Goal: Task Accomplishment & Management: Manage account settings

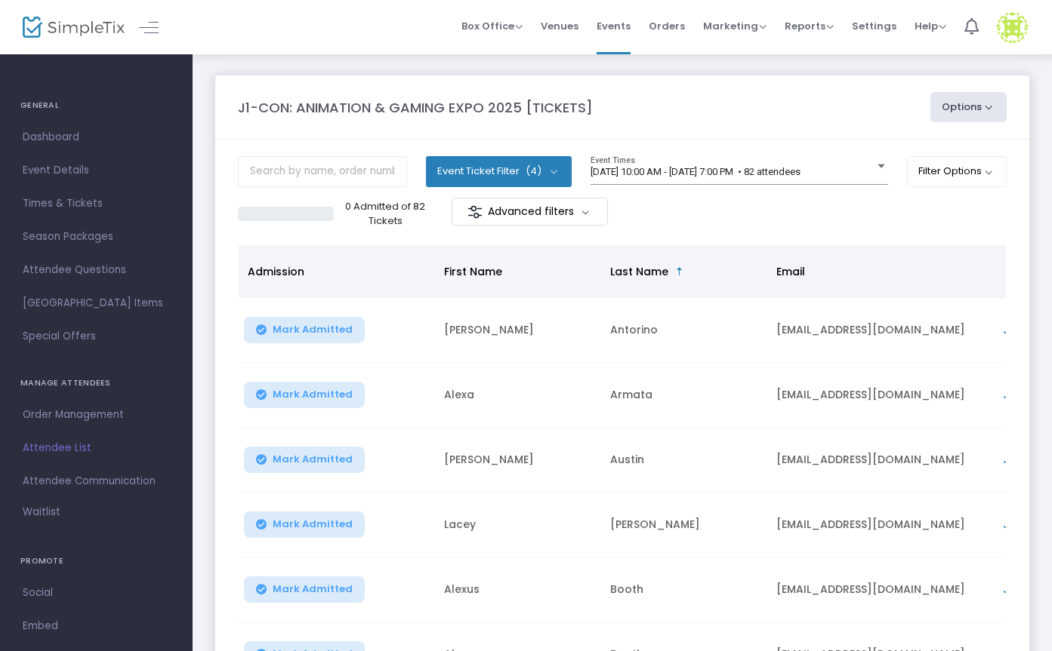
click at [550, 171] on button "Event Ticket Filter (4)" at bounding box center [499, 171] width 146 height 30
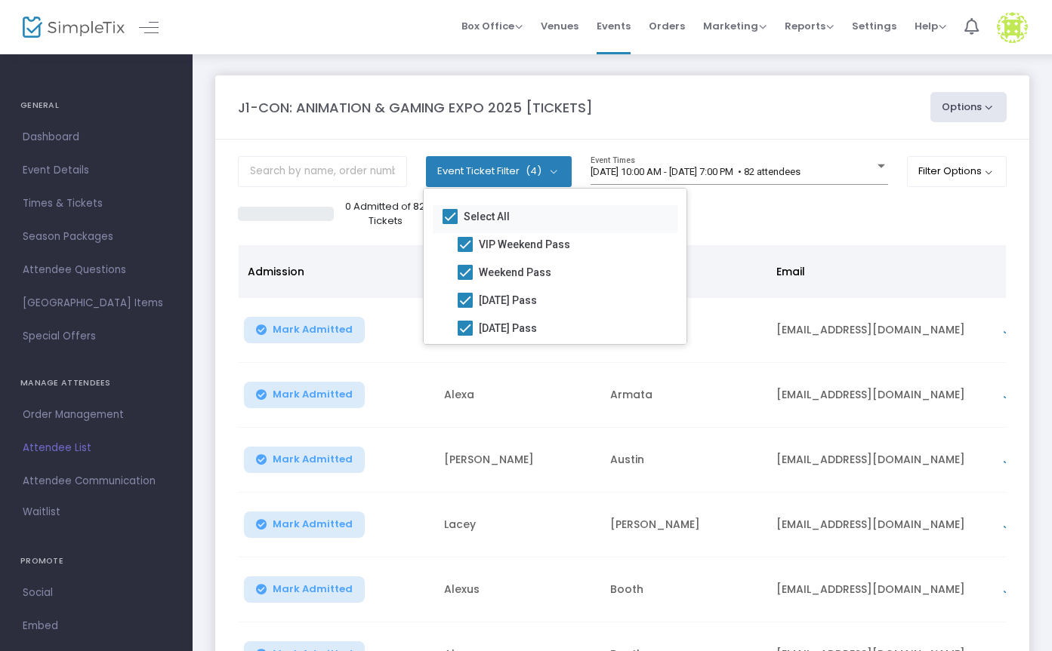
click at [449, 213] on span at bounding box center [449, 216] width 15 height 15
click at [449, 224] on input "Select All" at bounding box center [449, 224] width 1 height 1
checkbox input "false"
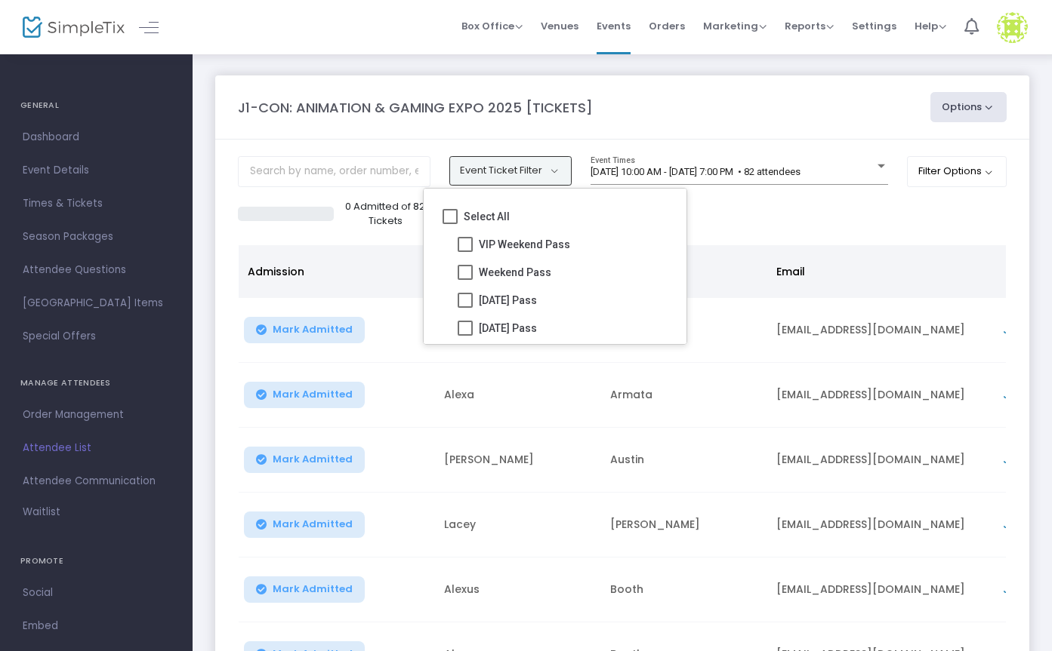
click at [549, 170] on button "Event Ticket Filter" at bounding box center [510, 170] width 122 height 29
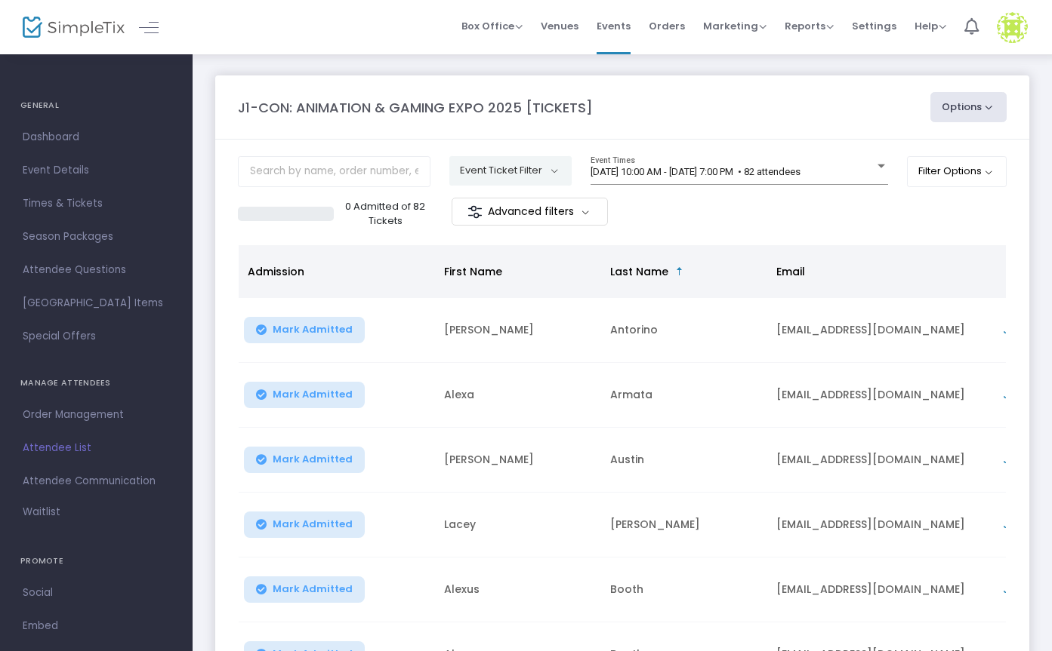
click at [549, 170] on button "Event Ticket Filter" at bounding box center [510, 170] width 122 height 29
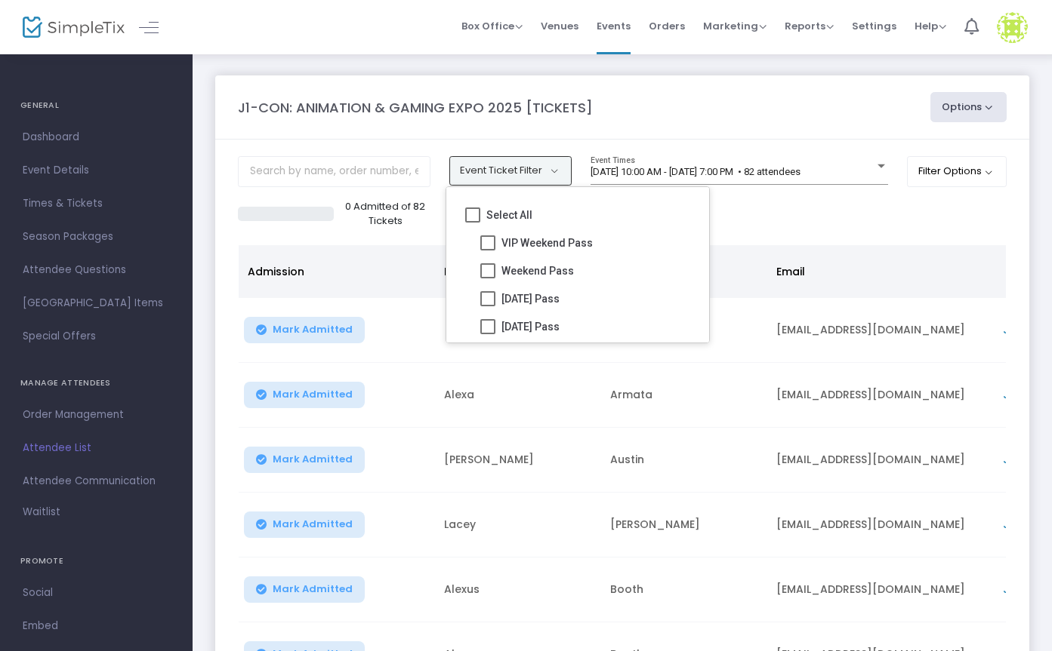
click at [550, 165] on button "Event Ticket Filter" at bounding box center [510, 170] width 122 height 29
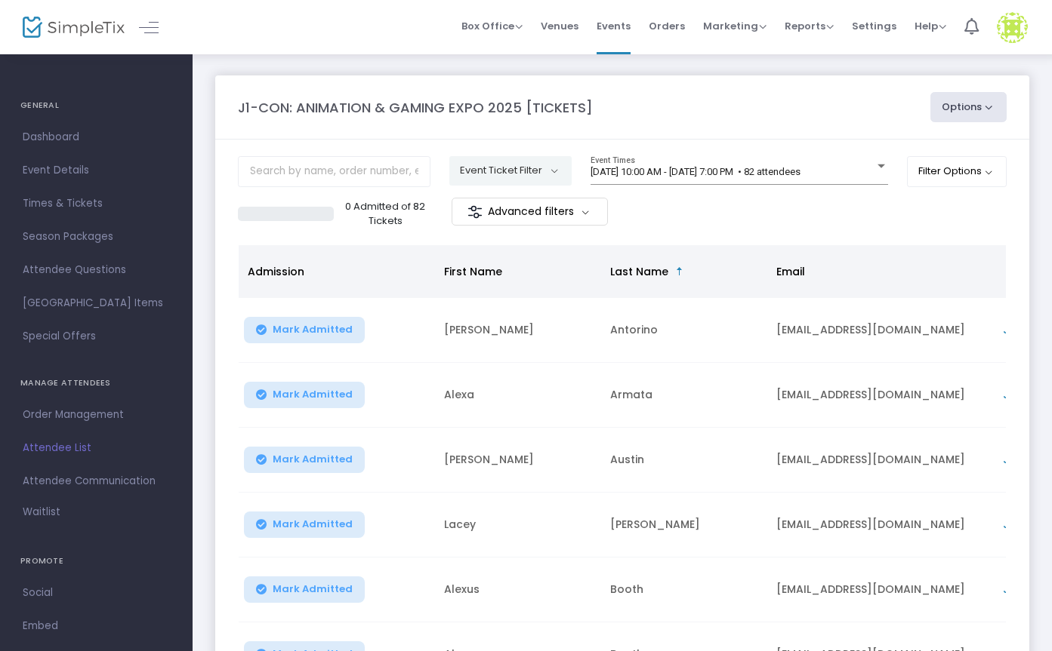
click at [591, 218] on m-button "Advanced filters" at bounding box center [529, 212] width 156 height 28
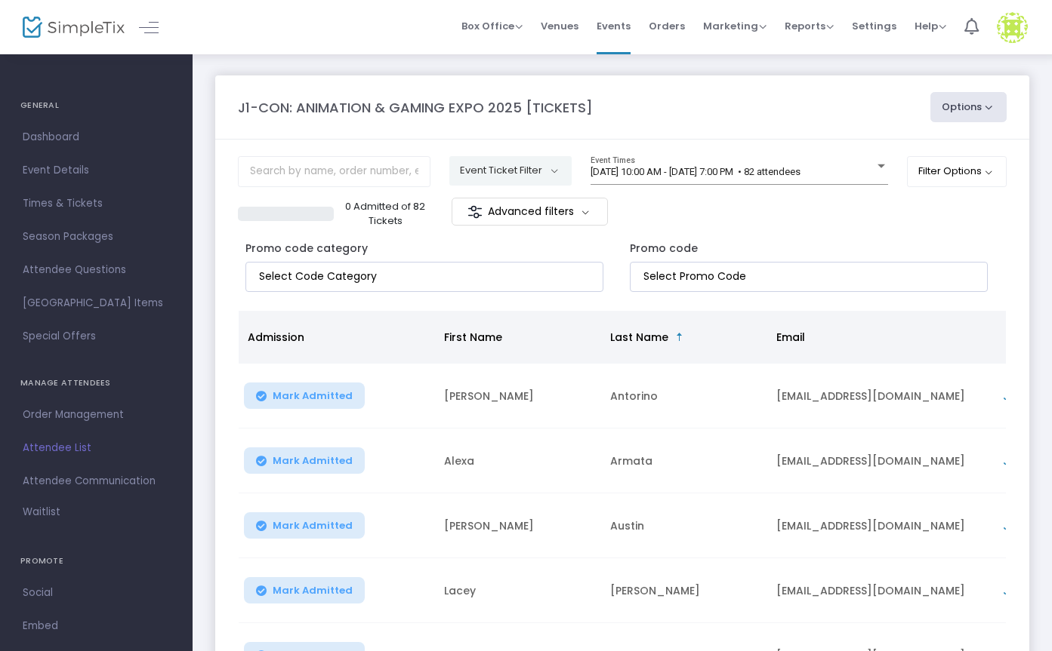
click at [591, 213] on m-button "Advanced filters" at bounding box center [529, 212] width 156 height 28
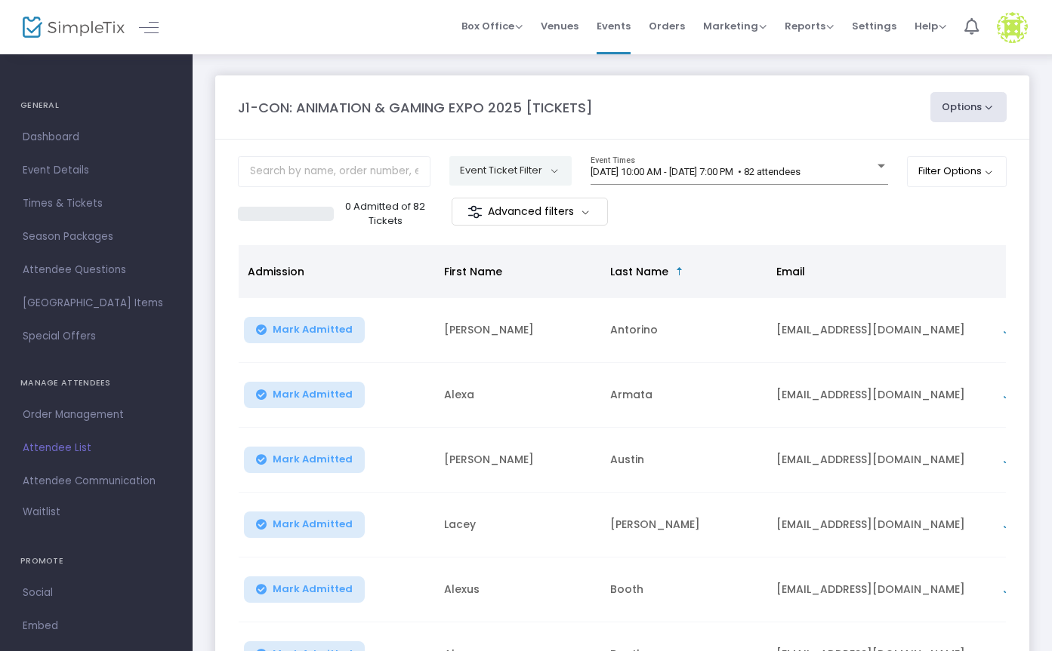
click at [557, 168] on button "Event Ticket Filter" at bounding box center [510, 170] width 122 height 29
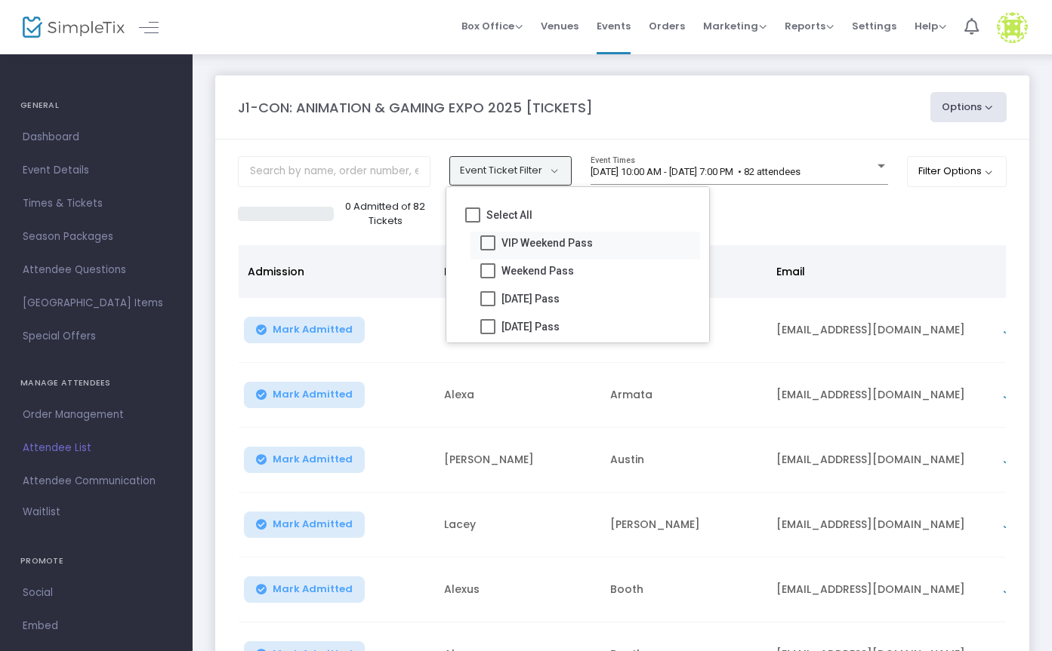
click at [516, 242] on span "VIP Weekend Pass" at bounding box center [546, 243] width 91 height 18
click at [488, 251] on input "VIP Weekend Pass" at bounding box center [487, 251] width 1 height 1
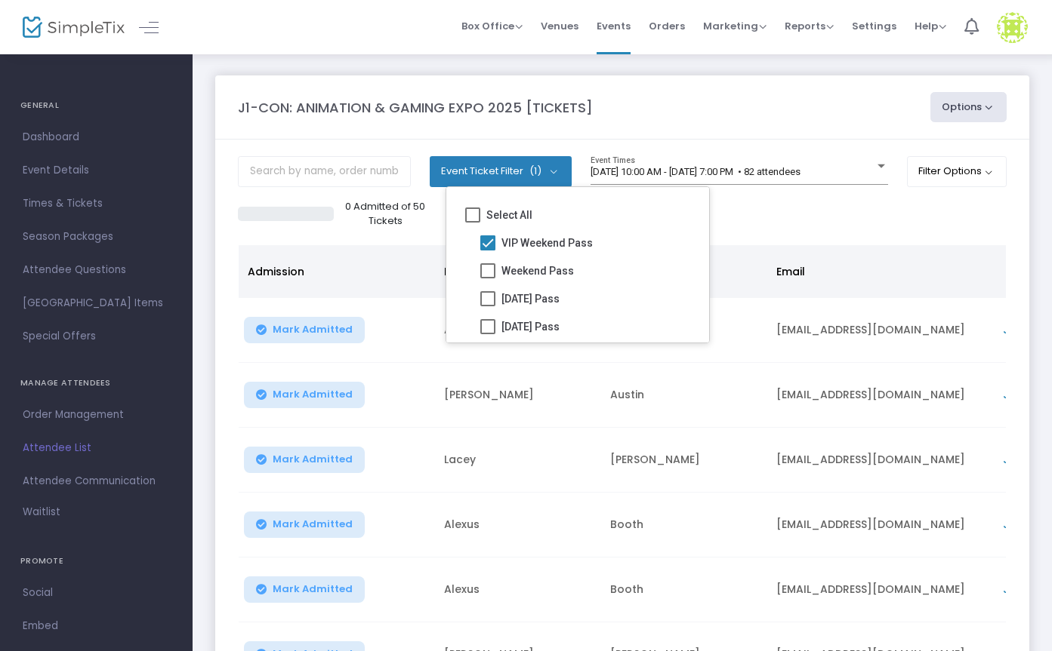
click at [837, 222] on div "0 Admitted of 50 Tickets Advanced filters" at bounding box center [622, 214] width 768 height 32
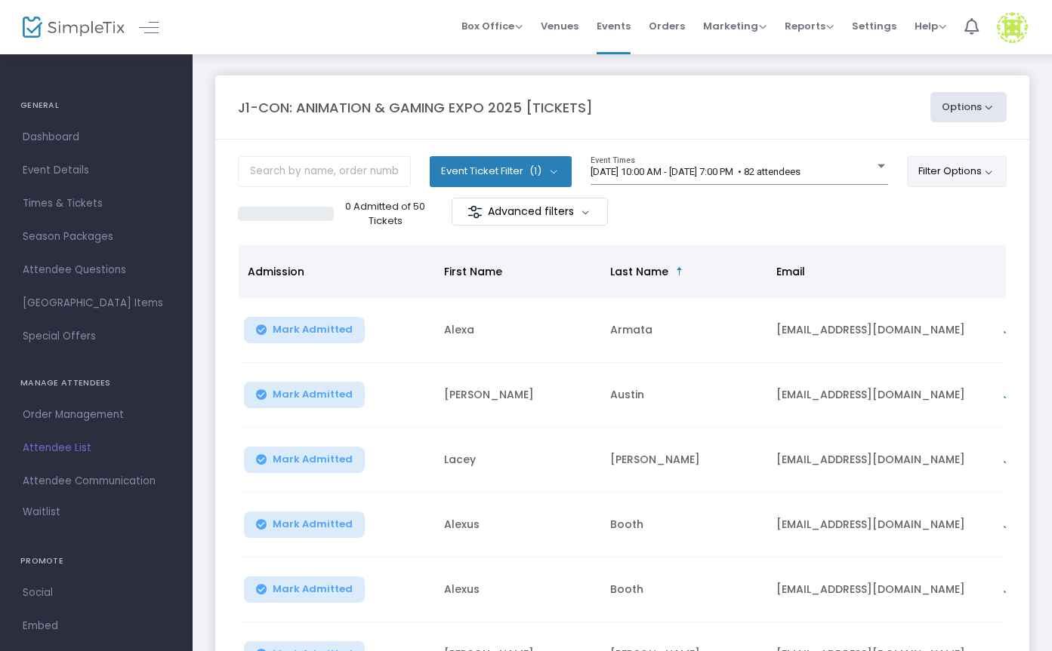
click at [987, 171] on button "Filter Options" at bounding box center [957, 171] width 100 height 30
click at [988, 171] on button "Filter Options" at bounding box center [957, 171] width 100 height 30
click at [988, 103] on button "Options" at bounding box center [968, 107] width 77 height 30
click at [990, 107] on button "Options" at bounding box center [968, 107] width 77 height 30
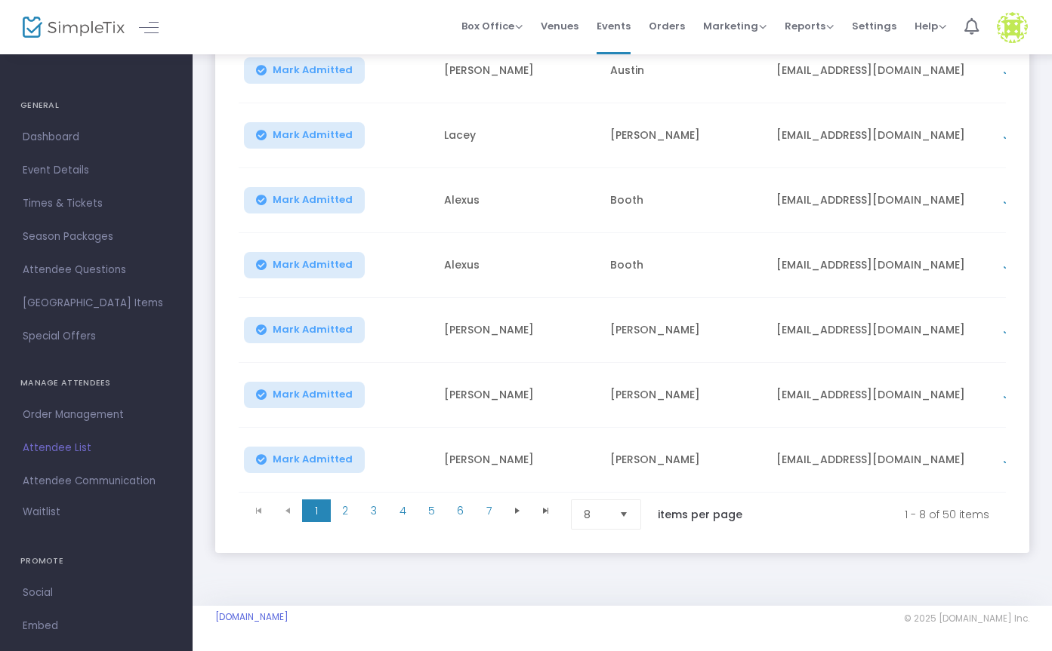
scroll to position [335, 0]
click at [627, 506] on span "Select" at bounding box center [623, 515] width 25 height 25
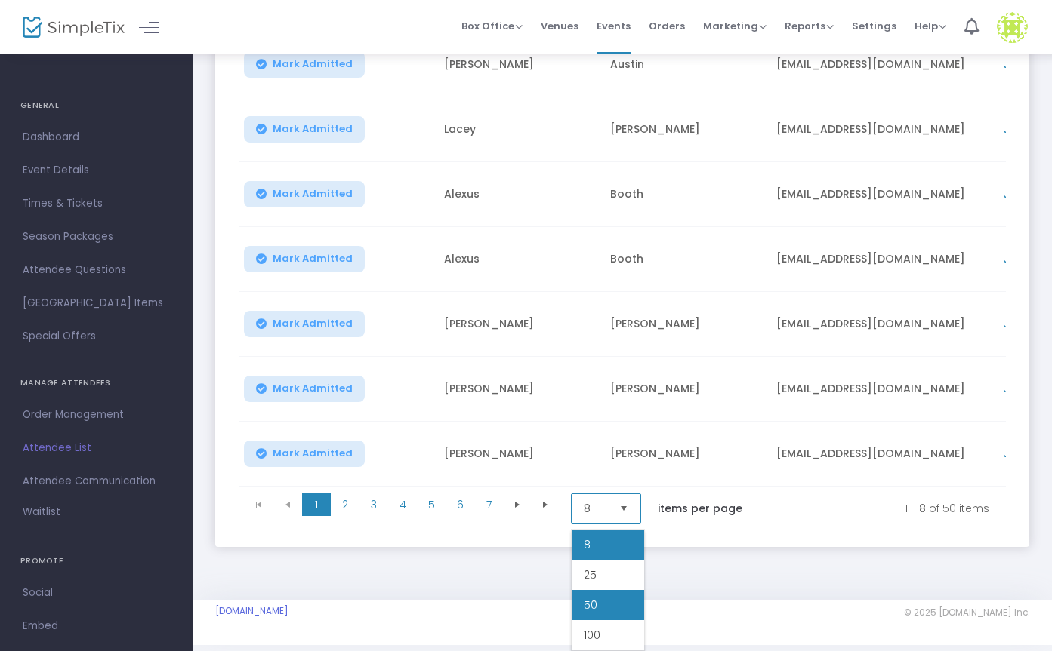
click at [606, 595] on li "50" at bounding box center [607, 605] width 72 height 30
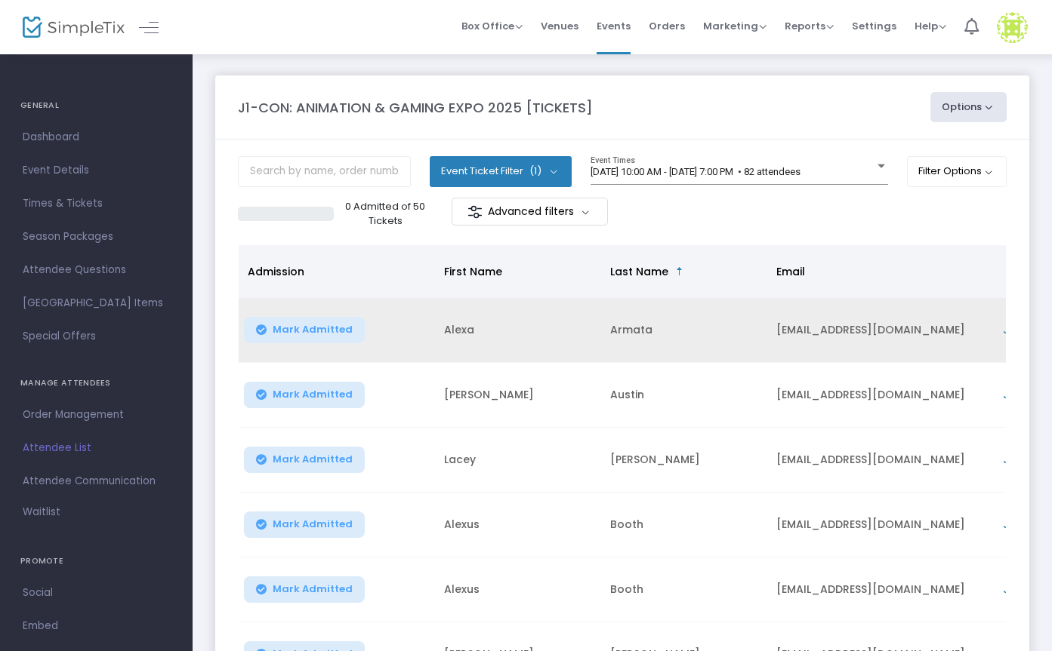
scroll to position [0, 0]
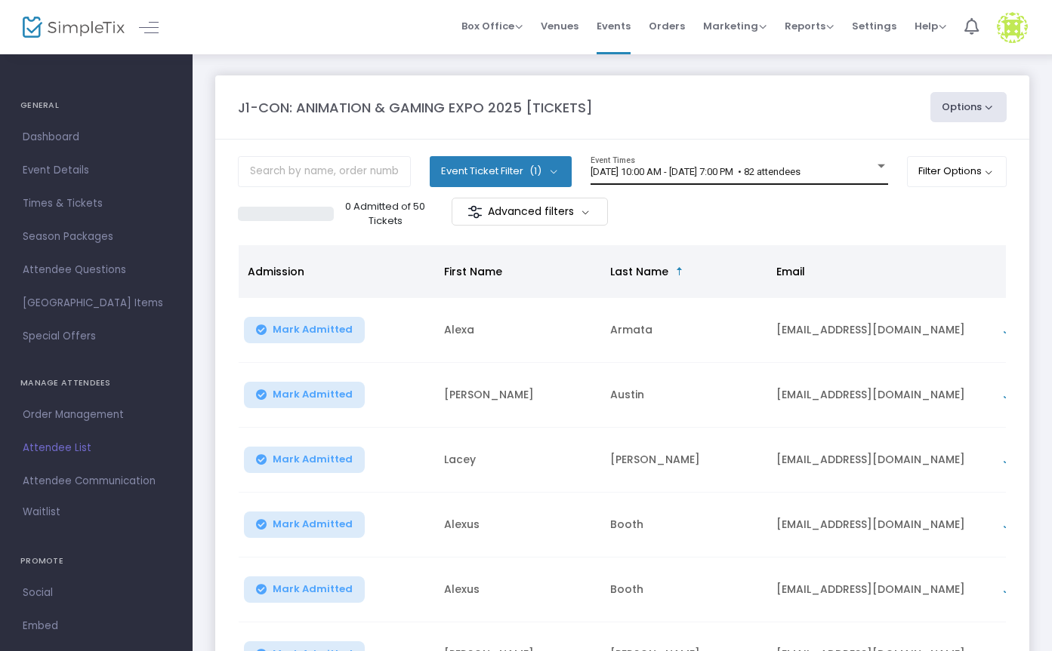
click at [719, 162] on div "[DATE] 10:00 AM - [DATE] 7:00 PM • 82 attendees Event Times" at bounding box center [738, 170] width 297 height 29
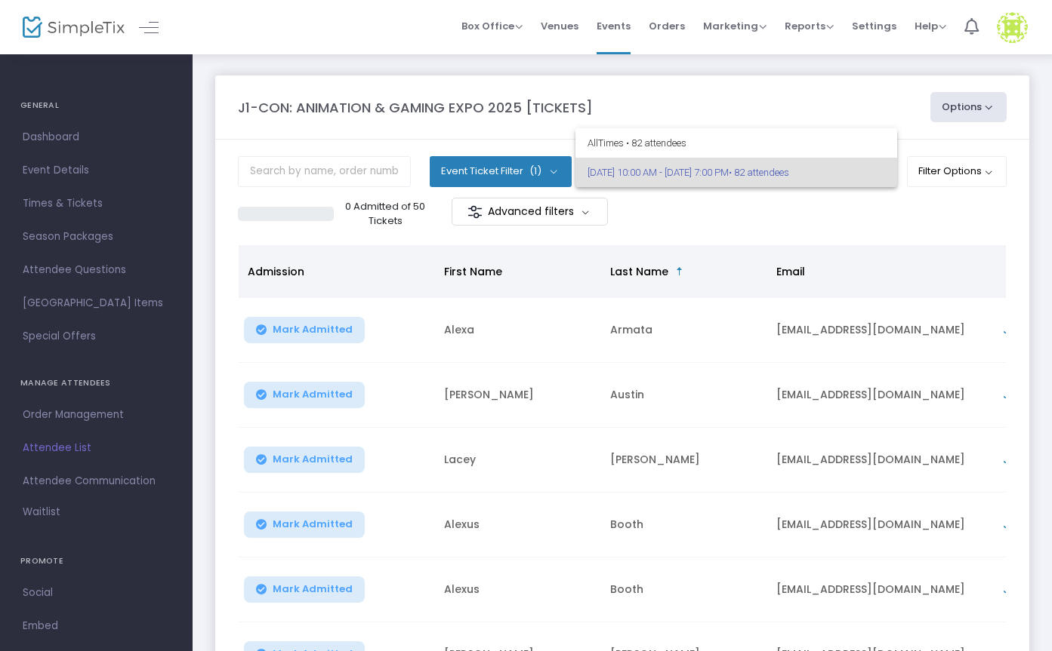
click at [695, 214] on div at bounding box center [526, 325] width 1052 height 651
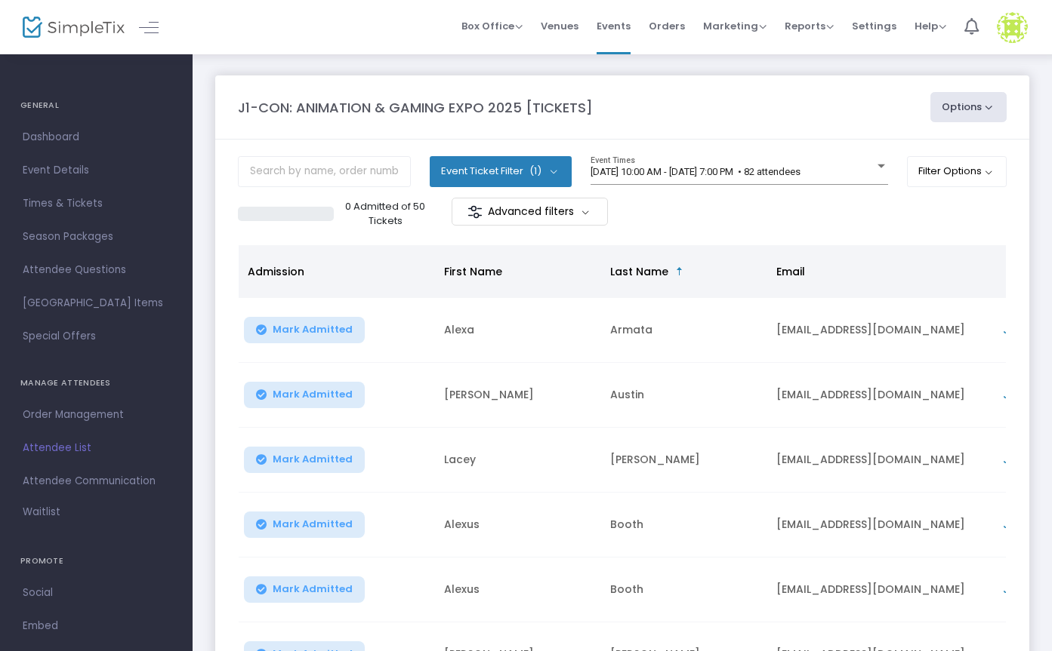
click at [550, 171] on button "Event Ticket Filter (1)" at bounding box center [501, 171] width 142 height 30
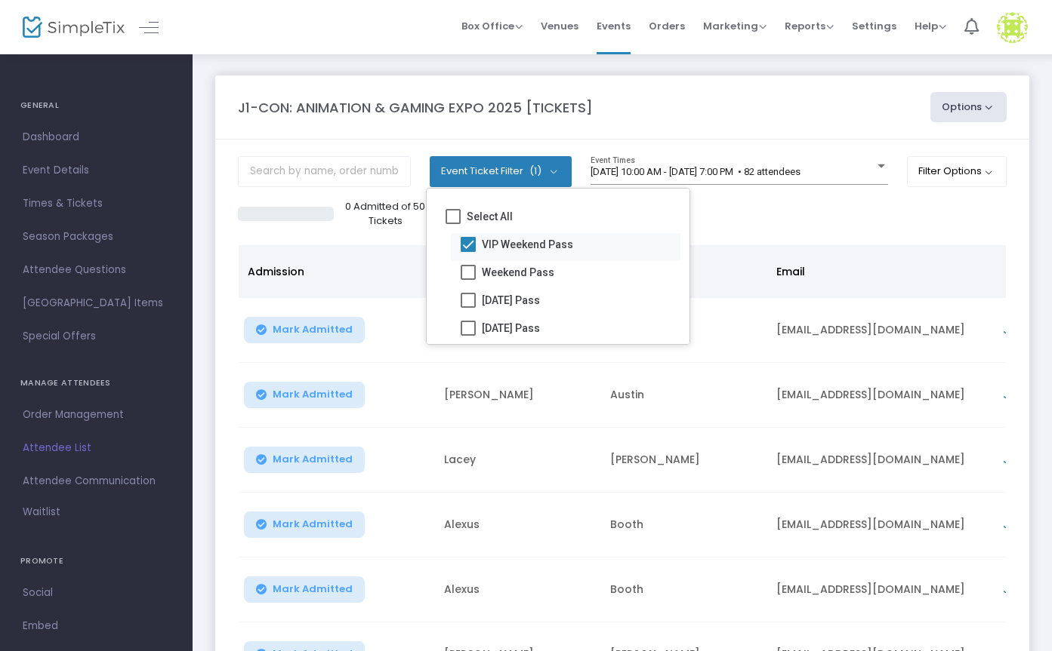
click at [468, 245] on span at bounding box center [467, 244] width 15 height 15
click at [468, 252] on input "VIP Weekend Pass" at bounding box center [467, 252] width 1 height 1
checkbox input "false"
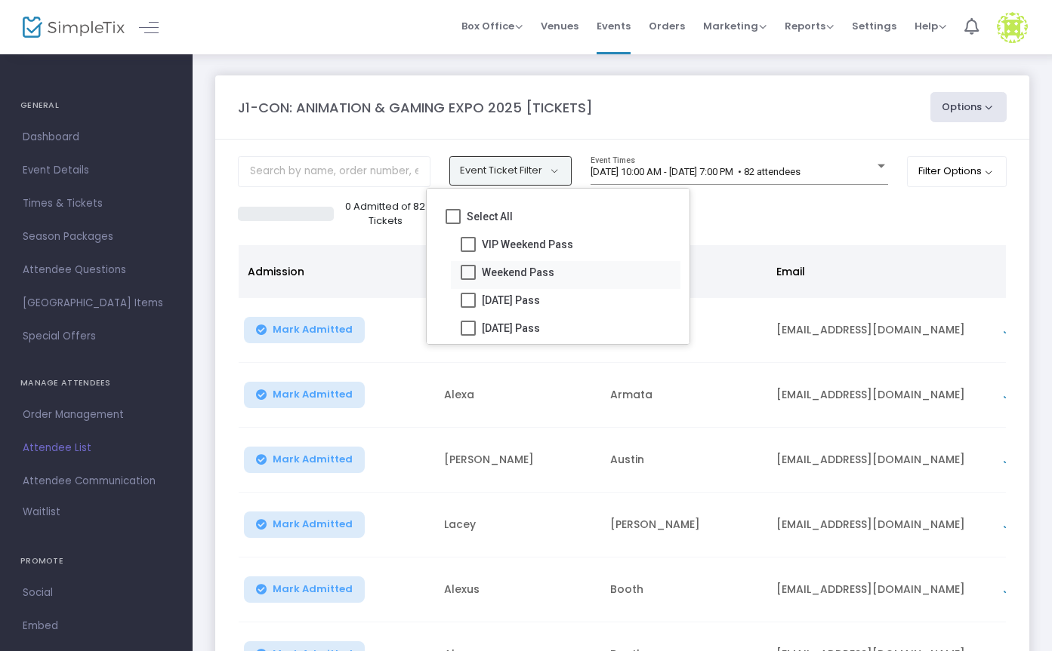
click at [470, 272] on span at bounding box center [467, 272] width 15 height 15
click at [468, 280] on input "Weekend Pass" at bounding box center [467, 280] width 1 height 1
checkbox input "true"
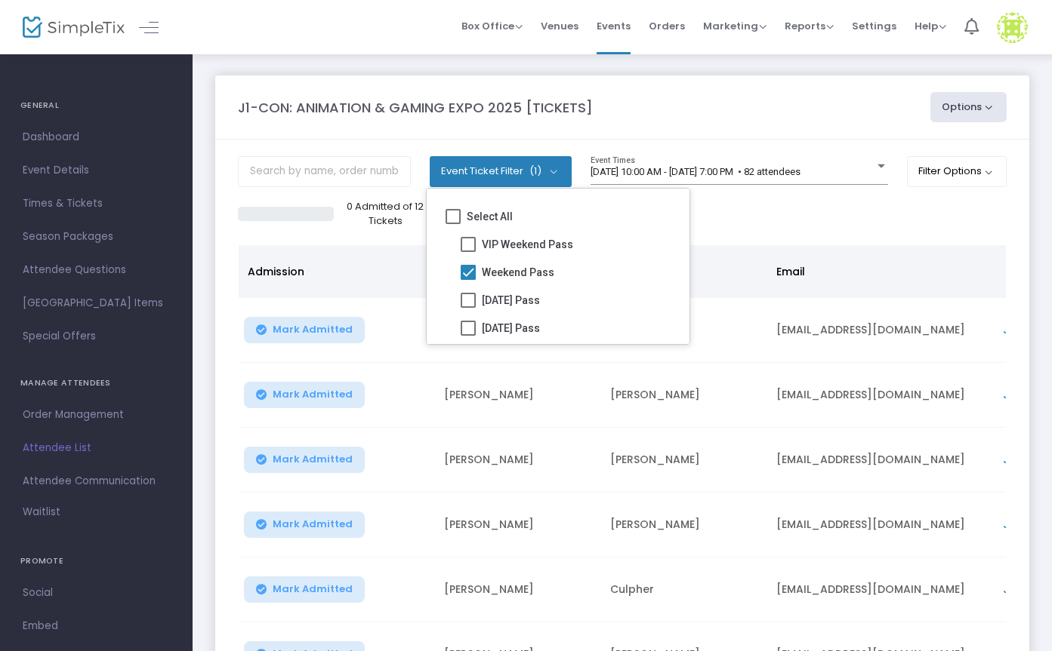
click at [750, 205] on div "0 Admitted of 12 Tickets Advanced filters" at bounding box center [622, 214] width 768 height 32
